Goal: Task Accomplishment & Management: Manage account settings

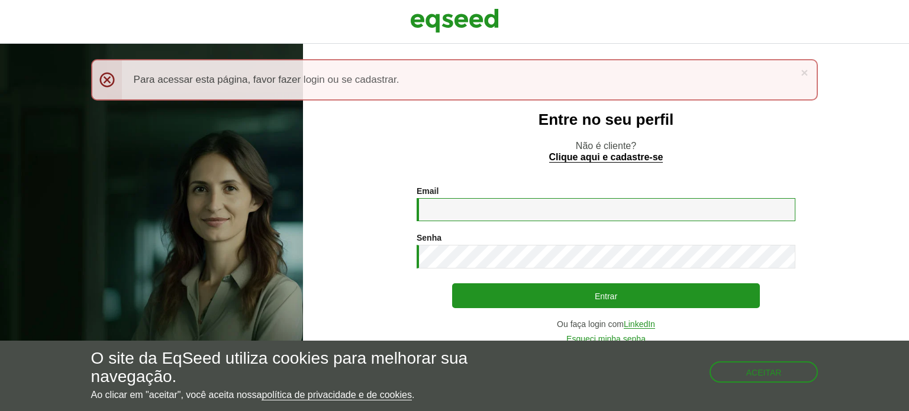
click at [446, 206] on input "Email *" at bounding box center [606, 209] width 379 height 23
type input "**********"
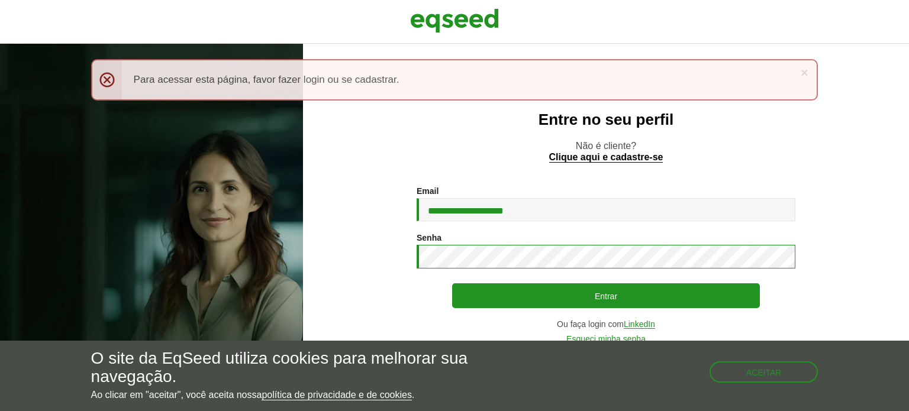
click at [452, 283] on button "Entrar" at bounding box center [606, 295] width 308 height 25
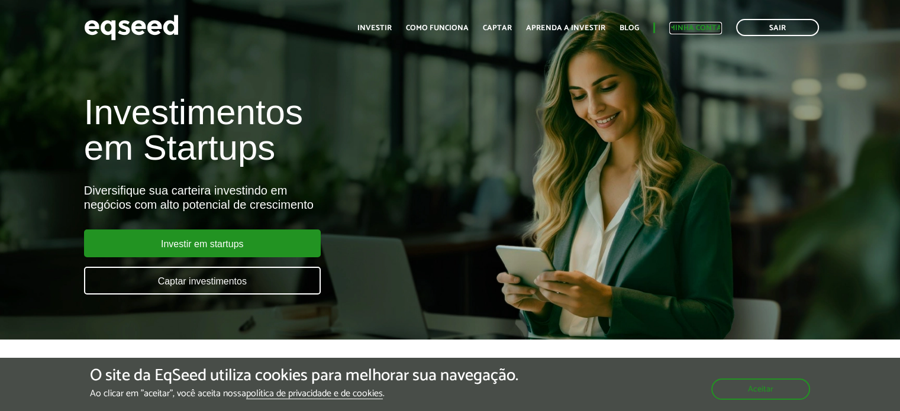
click at [694, 25] on link "Minha conta" at bounding box center [695, 28] width 53 height 8
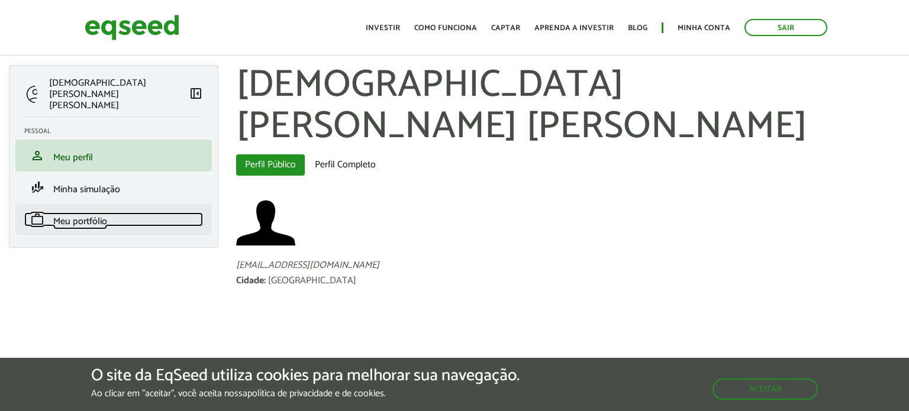
click at [92, 214] on span "Meu portfólio" at bounding box center [80, 222] width 54 height 16
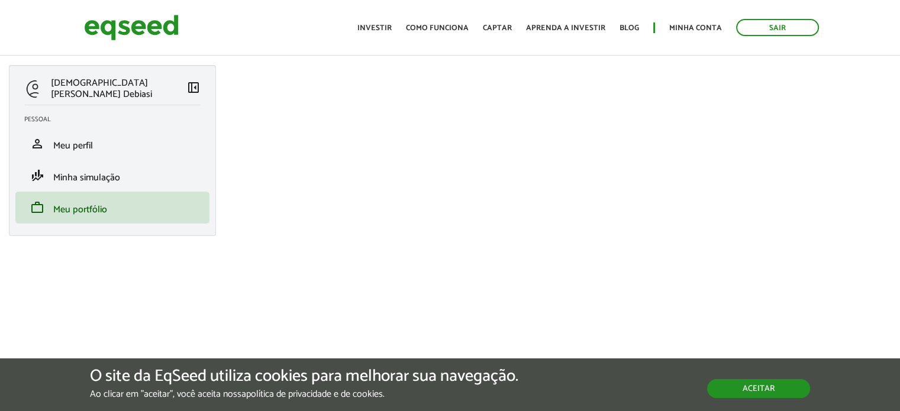
click at [756, 390] on button "Aceitar" at bounding box center [758, 388] width 103 height 19
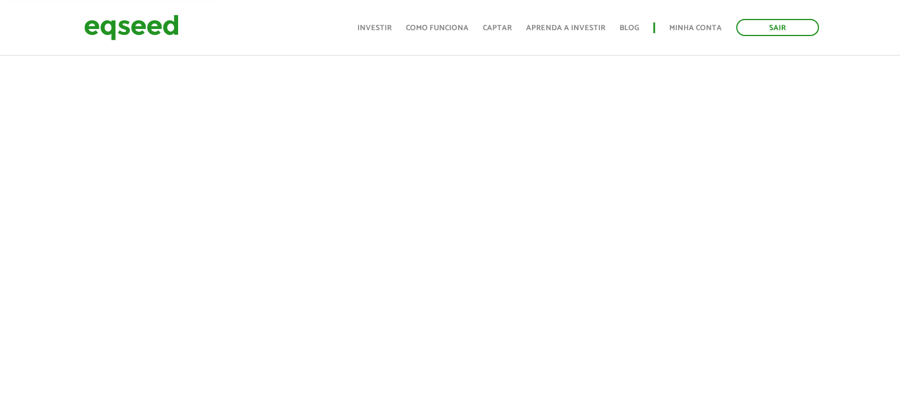
scroll to position [237, 0]
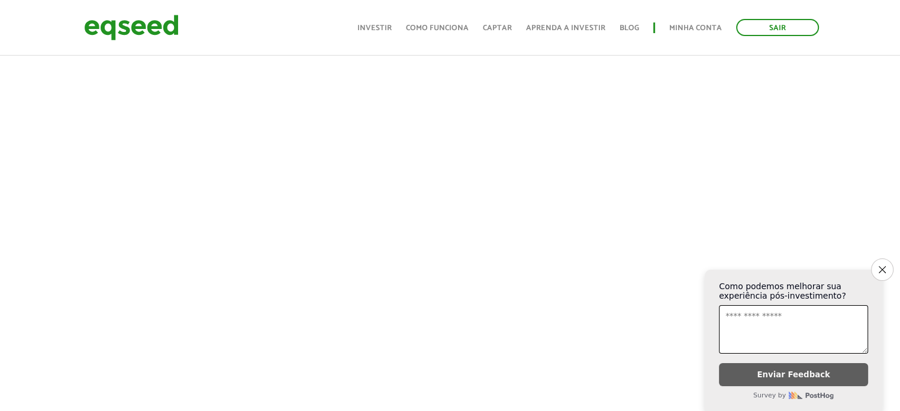
drag, startPoint x: 879, startPoint y: 265, endPoint x: 529, endPoint y: 227, distance: 352.3
click at [879, 266] on icon "Close survey" at bounding box center [882, 269] width 7 height 7
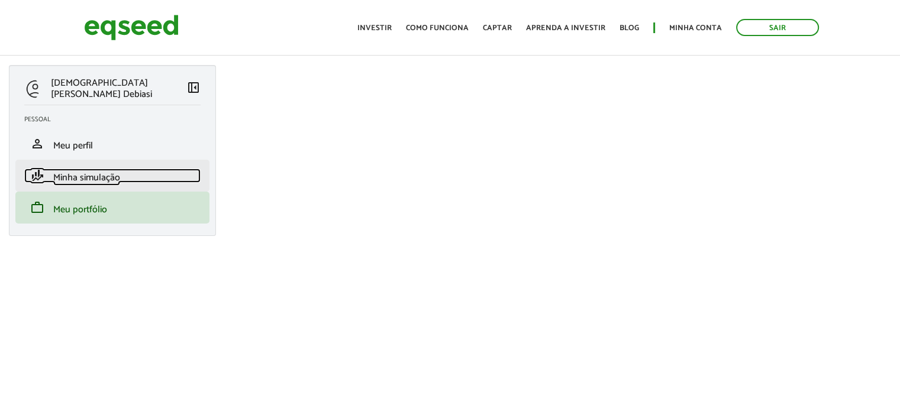
click at [95, 175] on span "Minha simulação" at bounding box center [86, 178] width 67 height 16
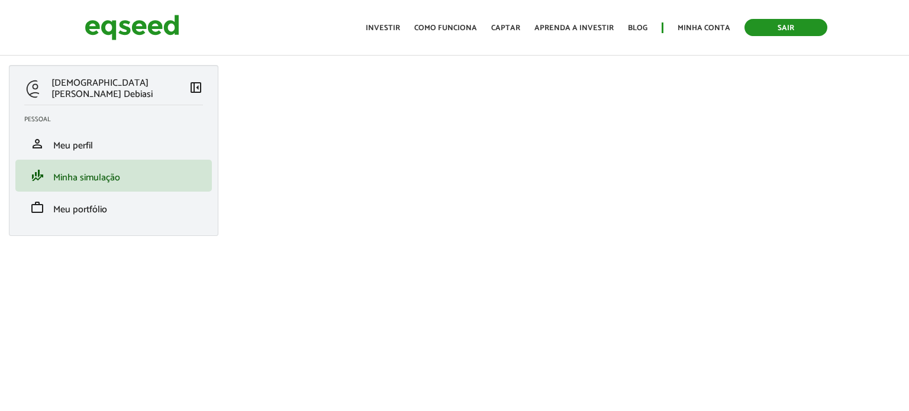
click at [767, 30] on link "Sair" at bounding box center [785, 27] width 83 height 17
